Goal: Use online tool/utility: Utilize a website feature to perform a specific function

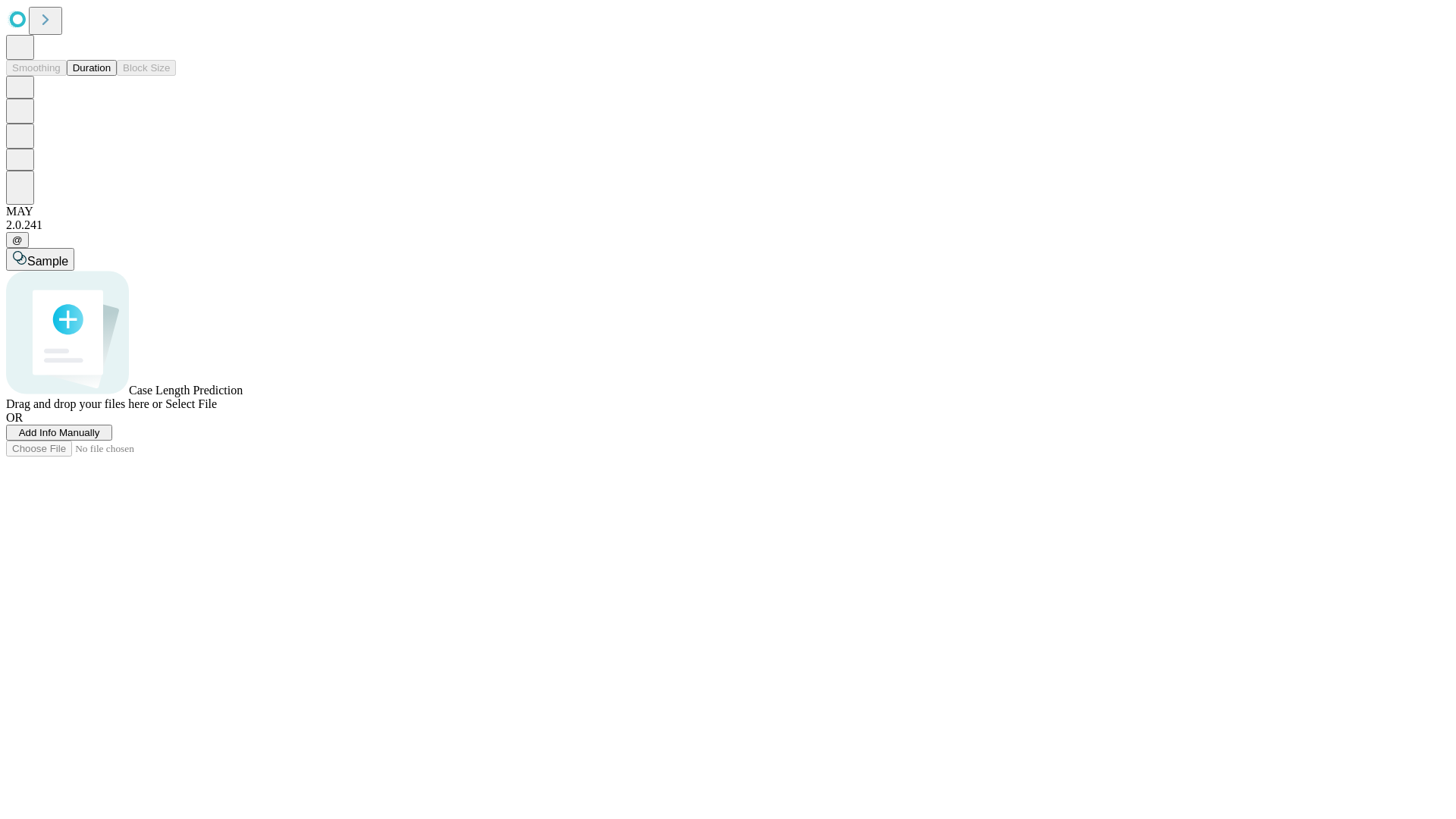
click at [111, 76] on button "Duration" at bounding box center [92, 68] width 50 height 16
click at [217, 410] on span "Select File" at bounding box center [191, 404] width 52 height 13
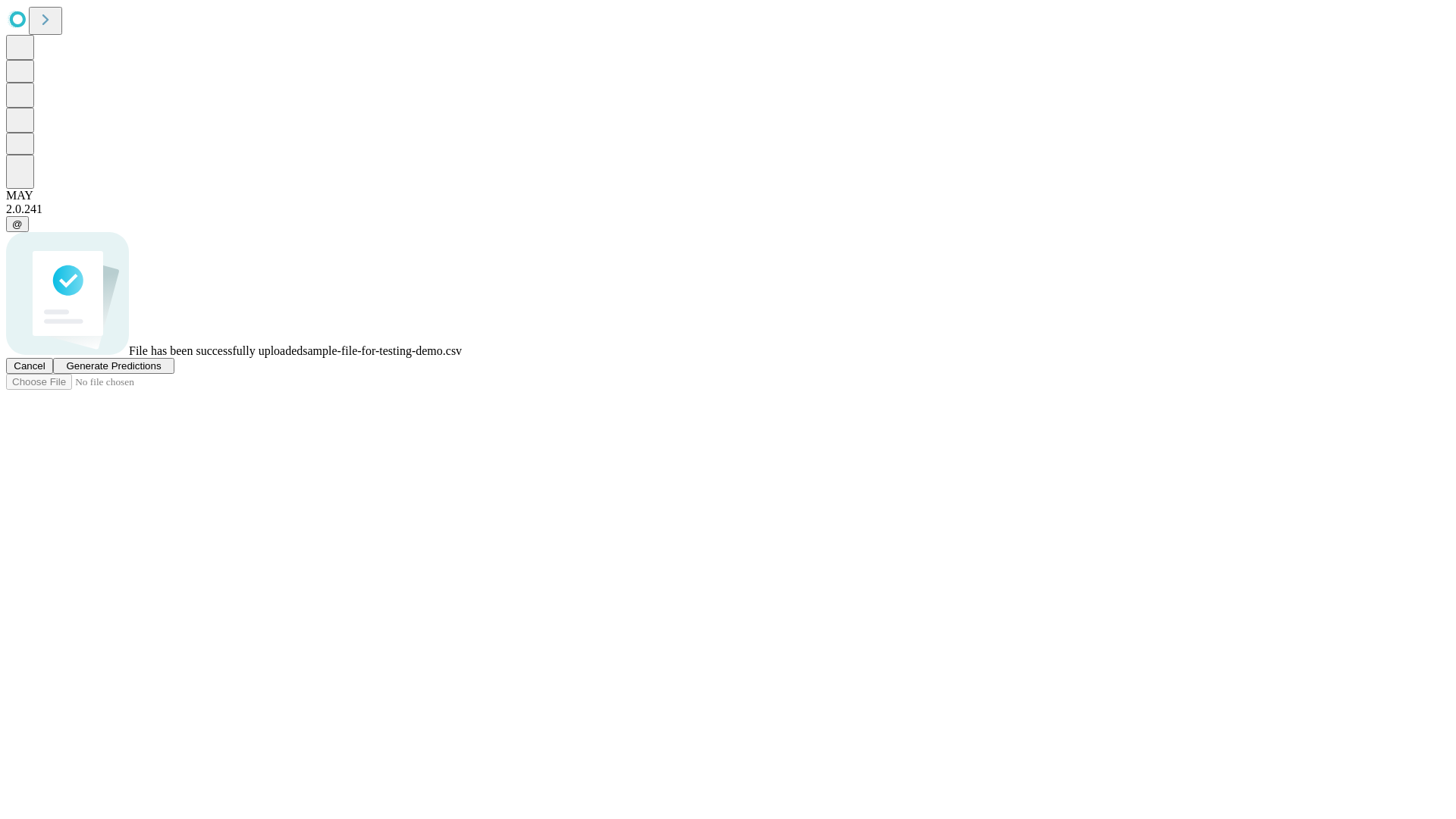
click at [161, 372] on span "Generate Predictions" at bounding box center [113, 365] width 95 height 12
